Goal: Ask a question

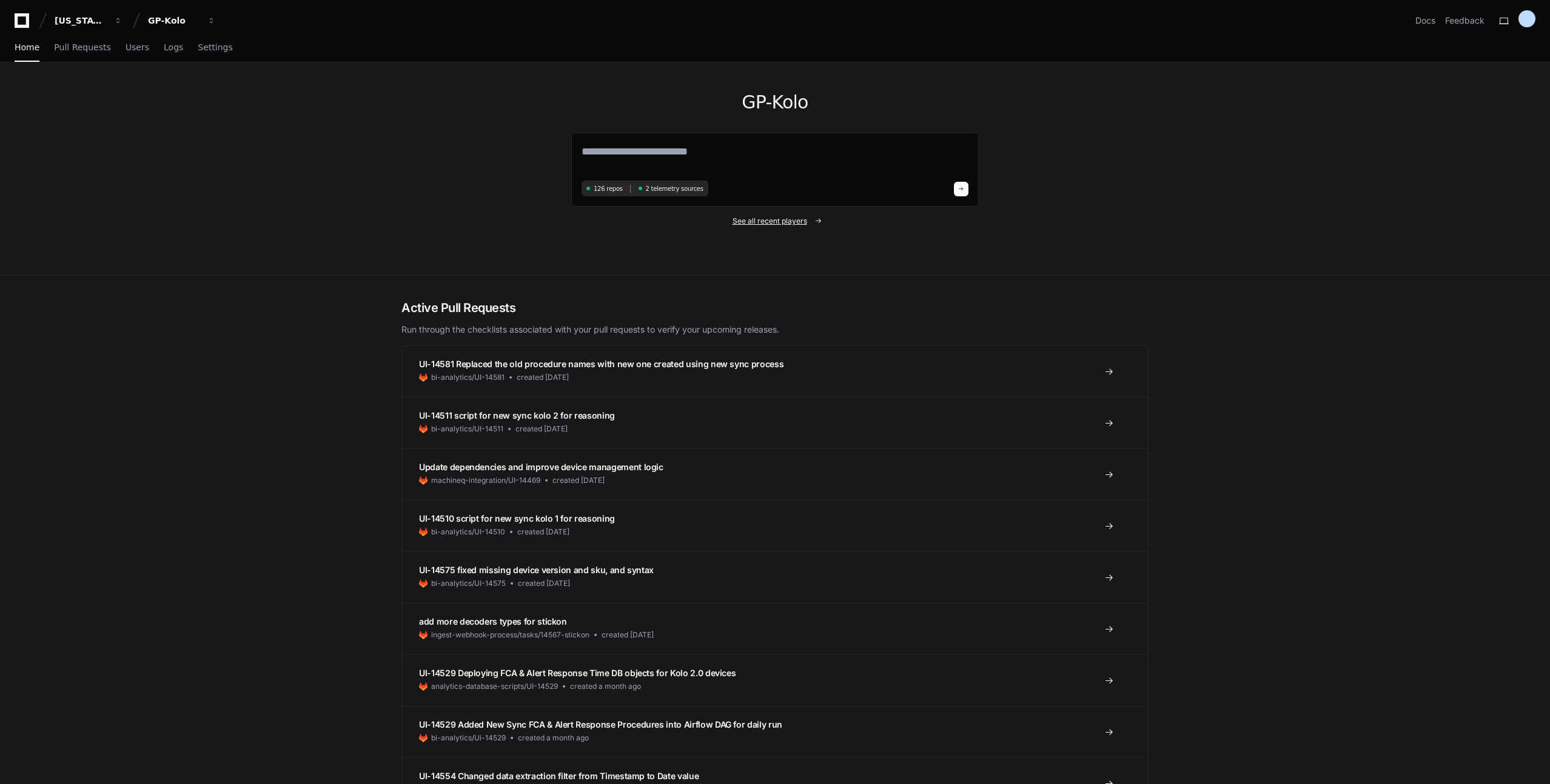
click at [794, 222] on span "See all recent players" at bounding box center [769, 221] width 75 height 10
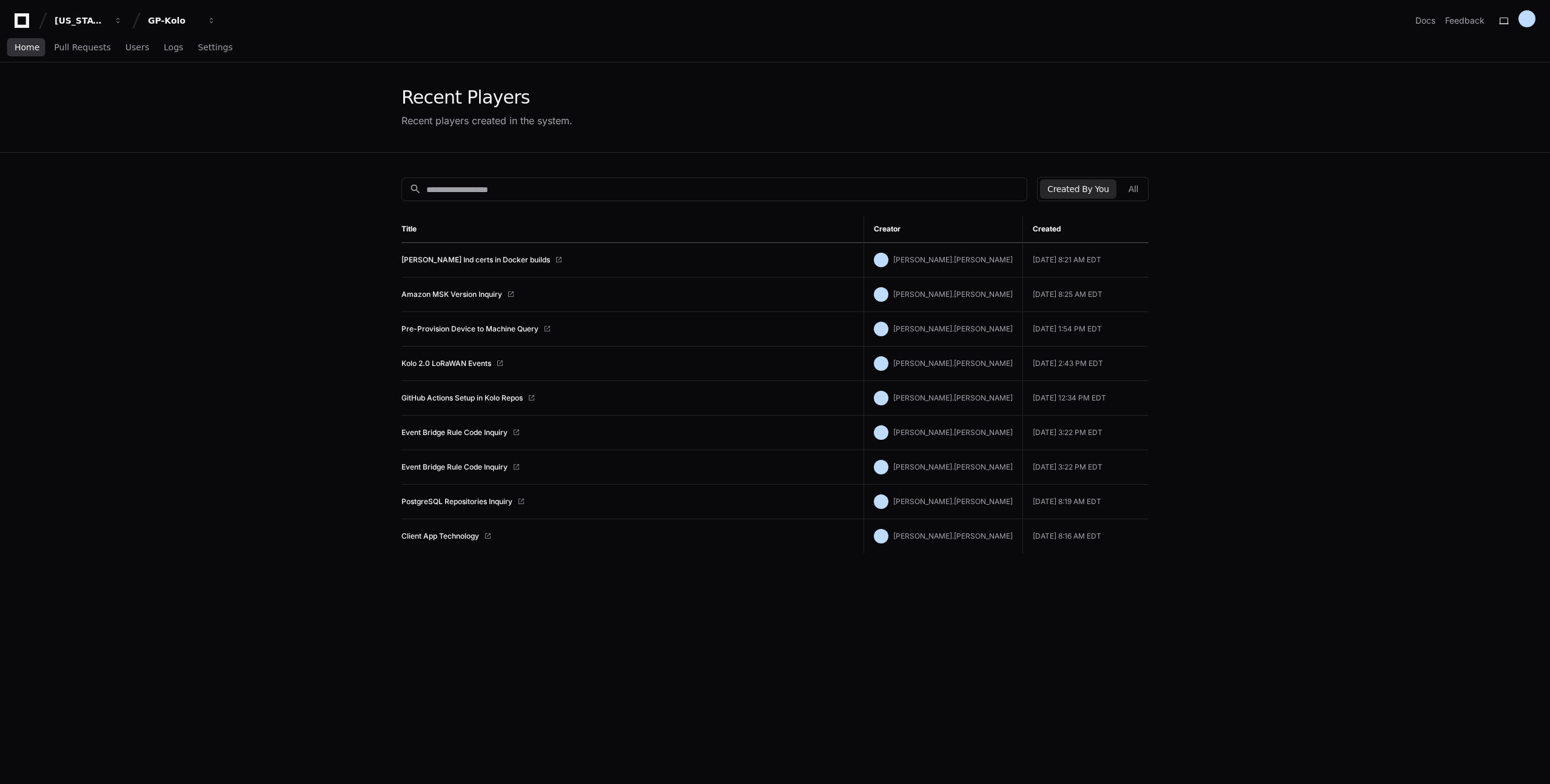
click at [17, 50] on span "Home" at bounding box center [26, 47] width 25 height 8
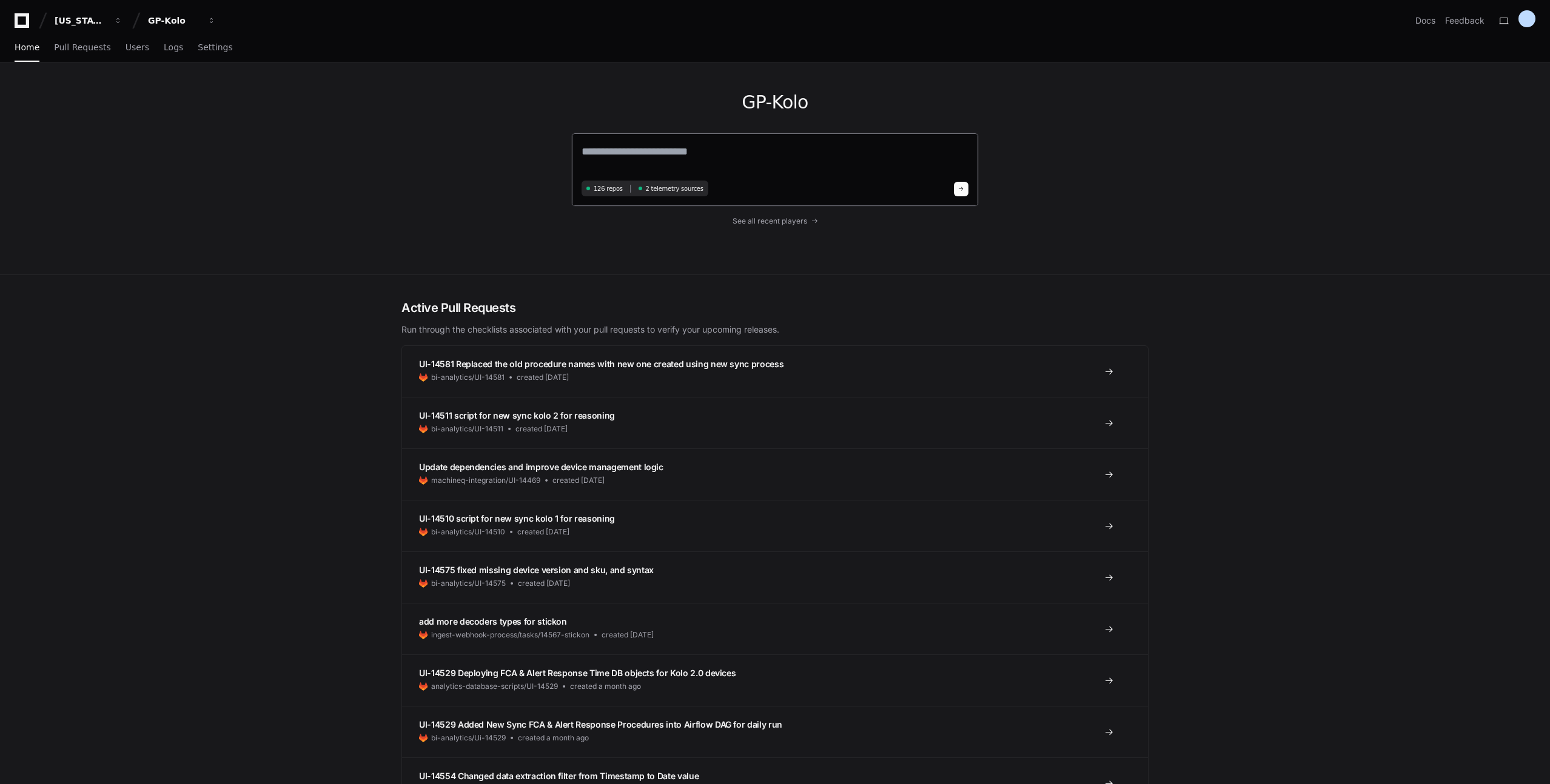
click at [613, 150] on textarea at bounding box center [775, 160] width 387 height 34
type textarea "**********"
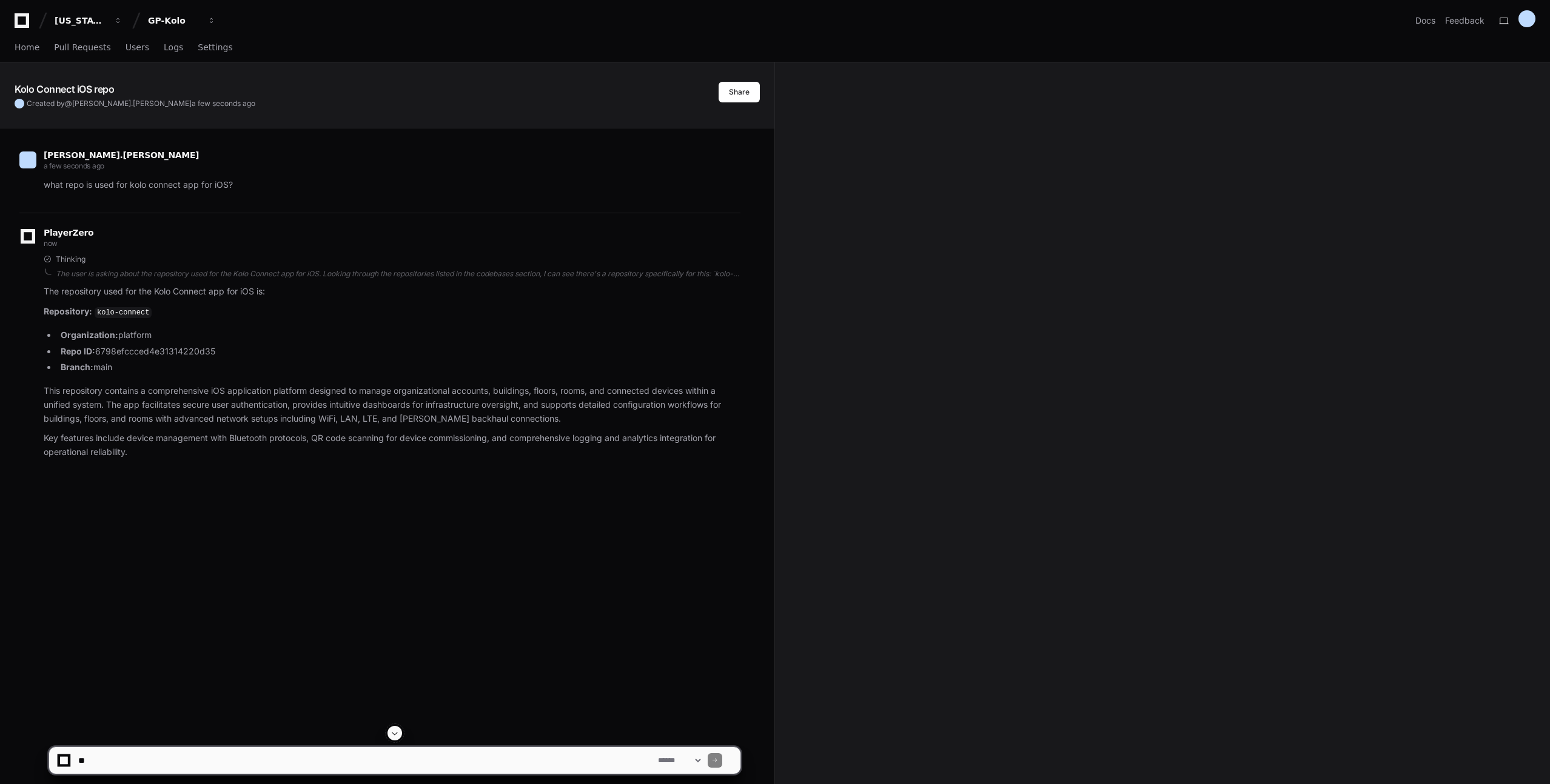
click at [397, 732] on span at bounding box center [394, 733] width 10 height 10
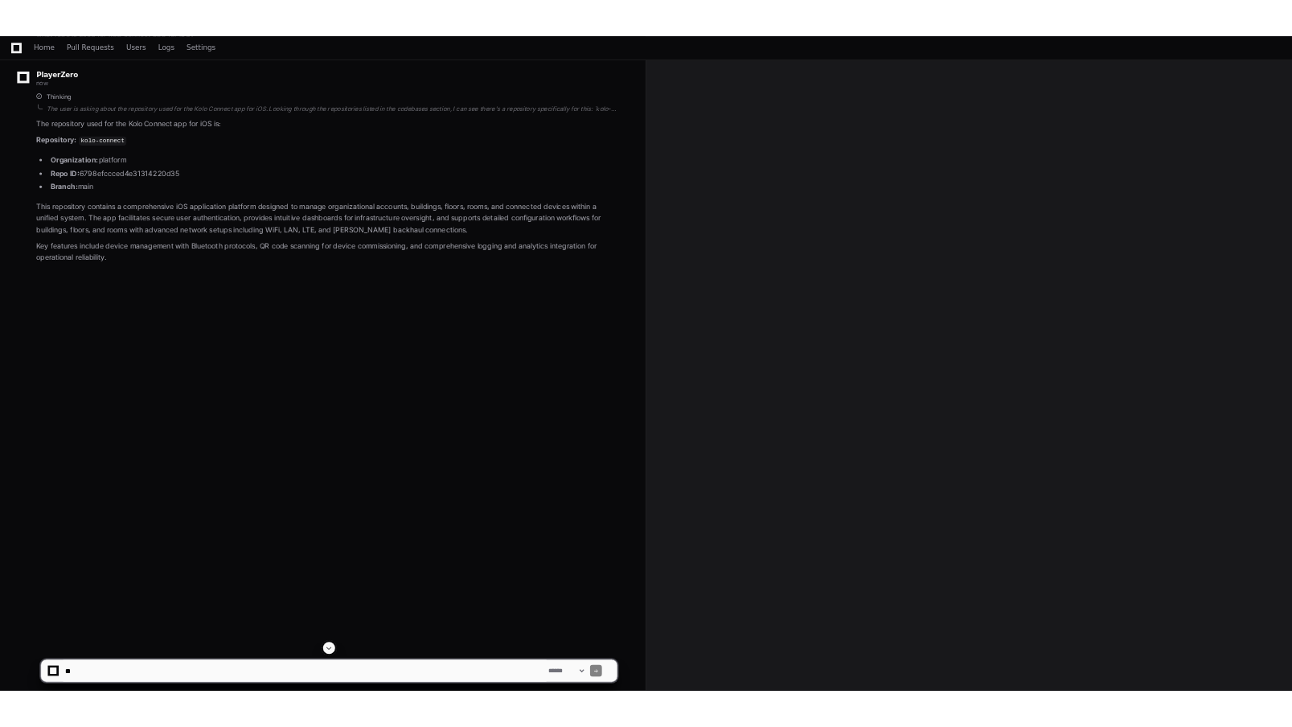
scroll to position [261, 0]
